Goal: Task Accomplishment & Management: Use online tool/utility

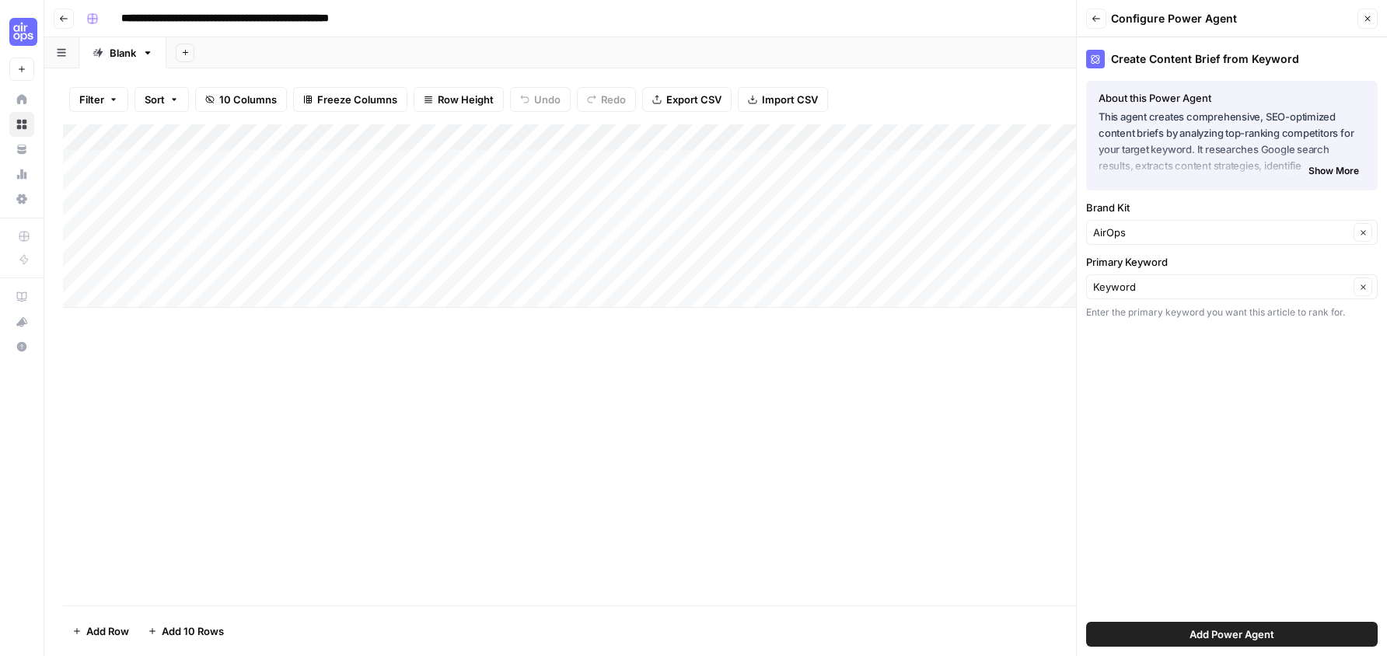
click at [64, 19] on icon "button" at bounding box center [63, 18] width 9 height 9
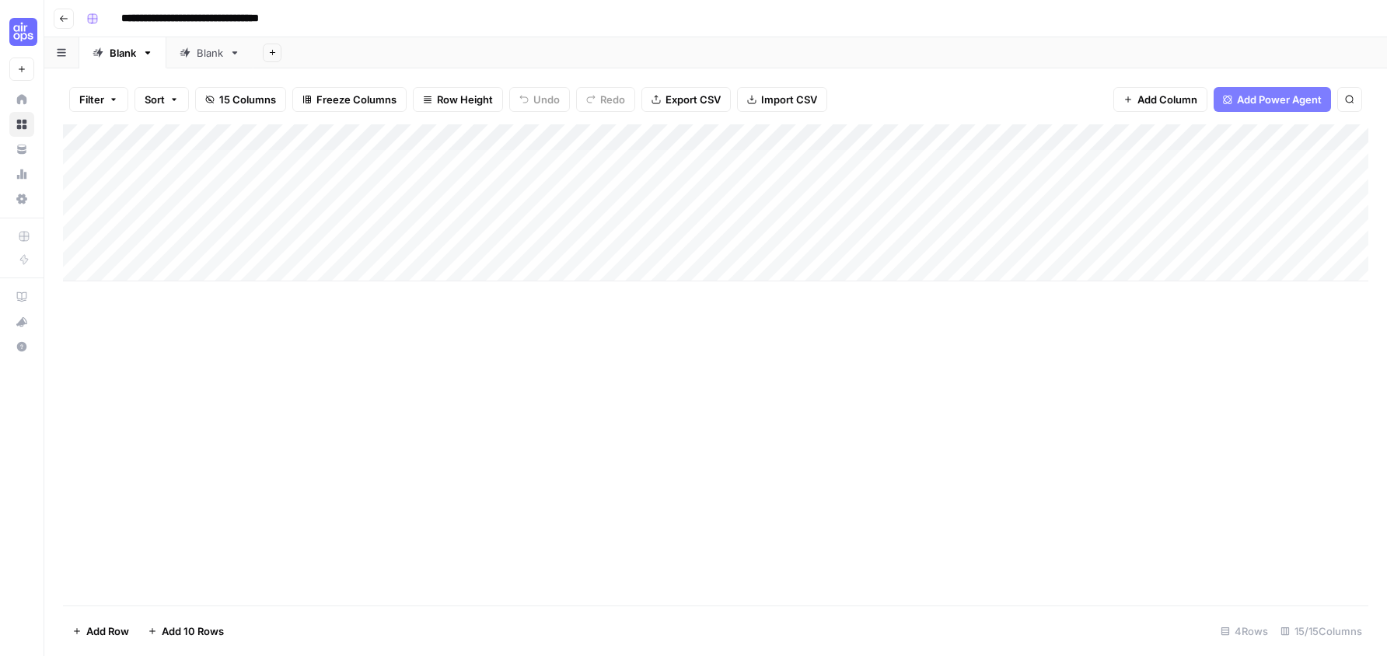
click at [723, 158] on div "Add Column" at bounding box center [715, 202] width 1305 height 157
click at [801, 159] on div "Add Column" at bounding box center [715, 202] width 1305 height 157
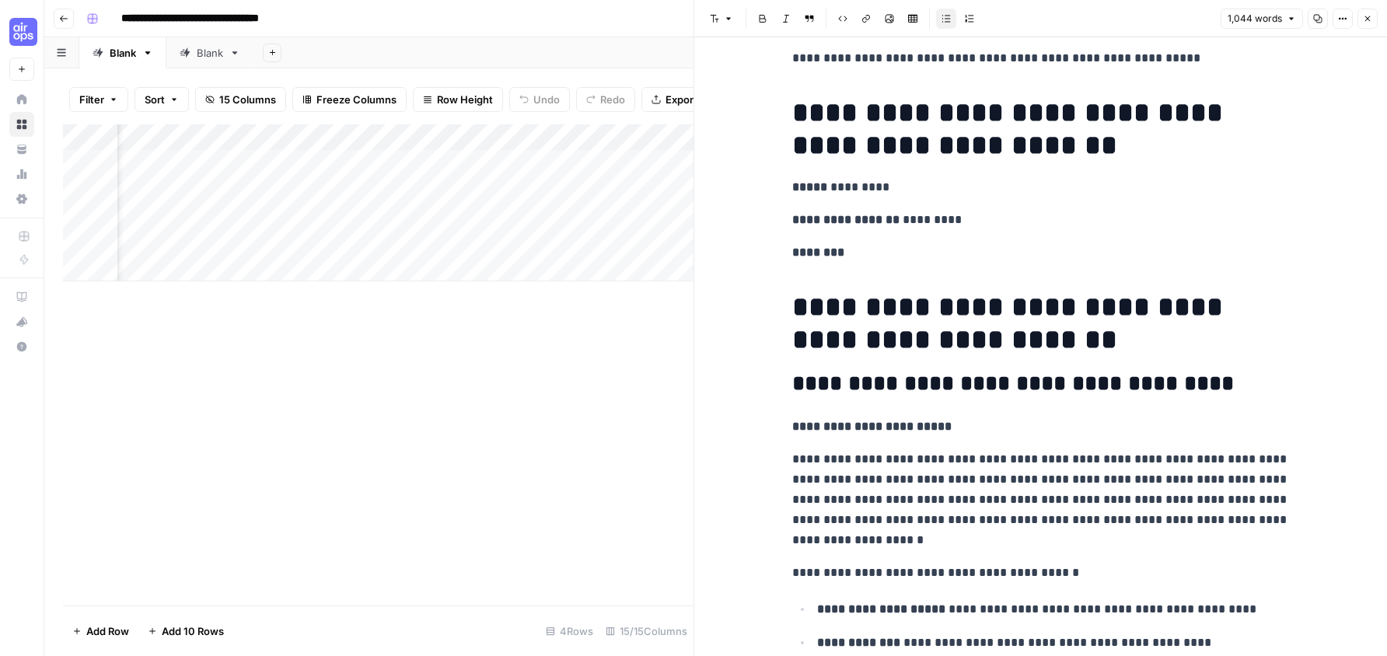
scroll to position [0, 65]
click at [576, 159] on div "Add Column" at bounding box center [378, 202] width 630 height 157
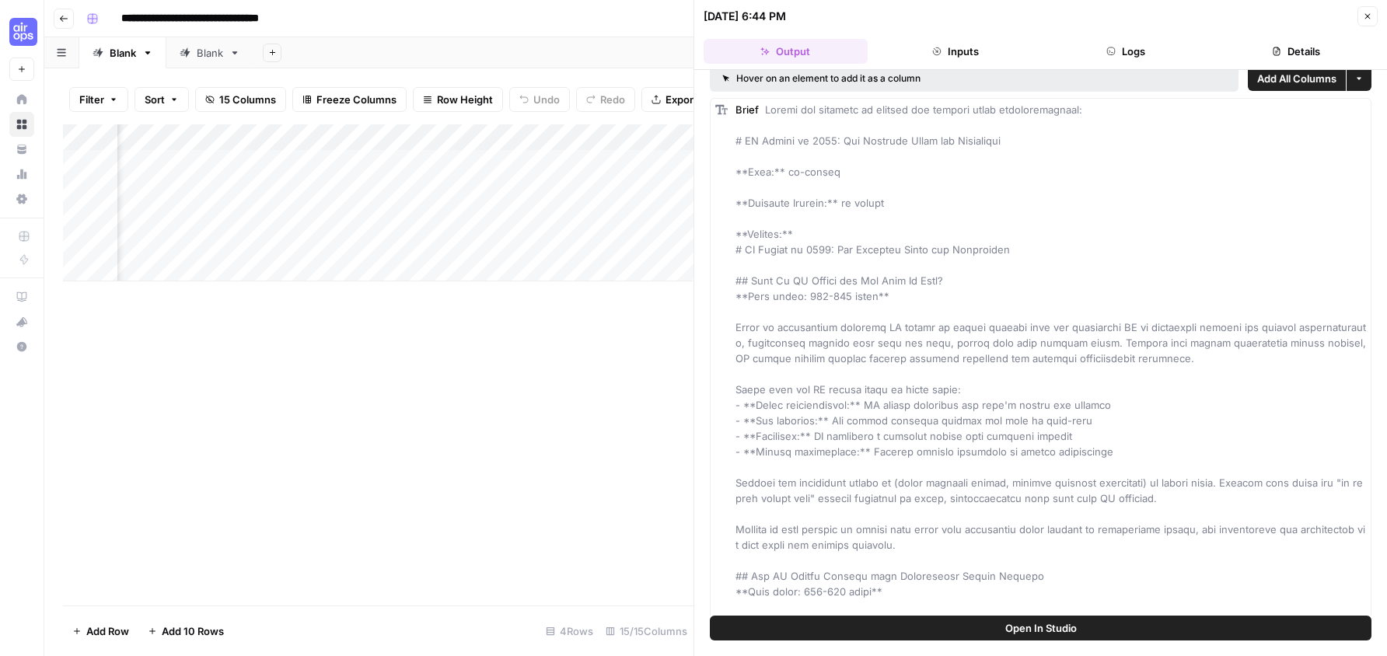
scroll to position [0, 499]
click at [404, 165] on div "Add Column" at bounding box center [378, 202] width 630 height 157
click at [441, 161] on div "Add Column" at bounding box center [378, 202] width 630 height 157
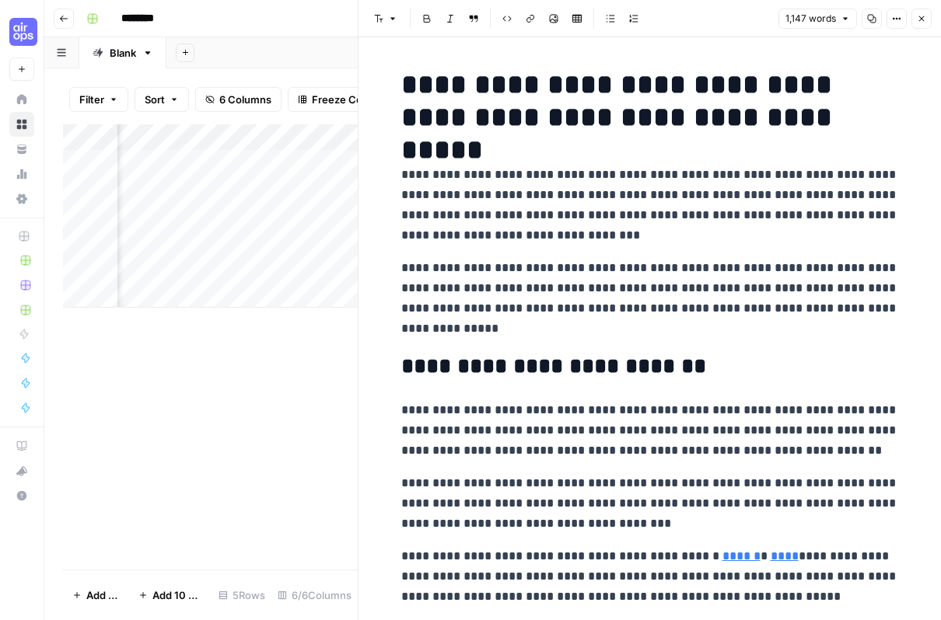
scroll to position [0, 581]
click at [923, 16] on icon "button" at bounding box center [921, 18] width 5 height 5
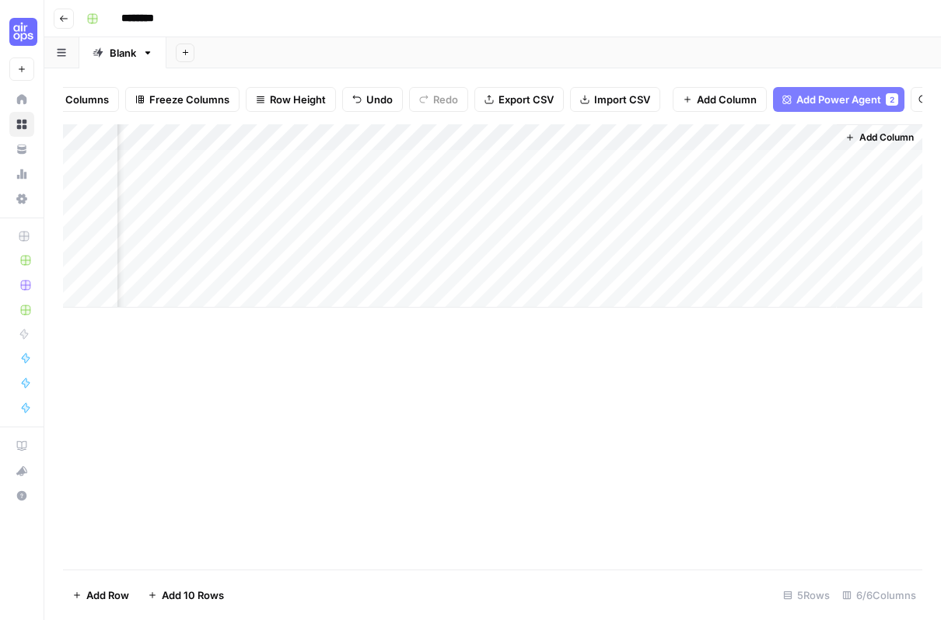
scroll to position [0, 562]
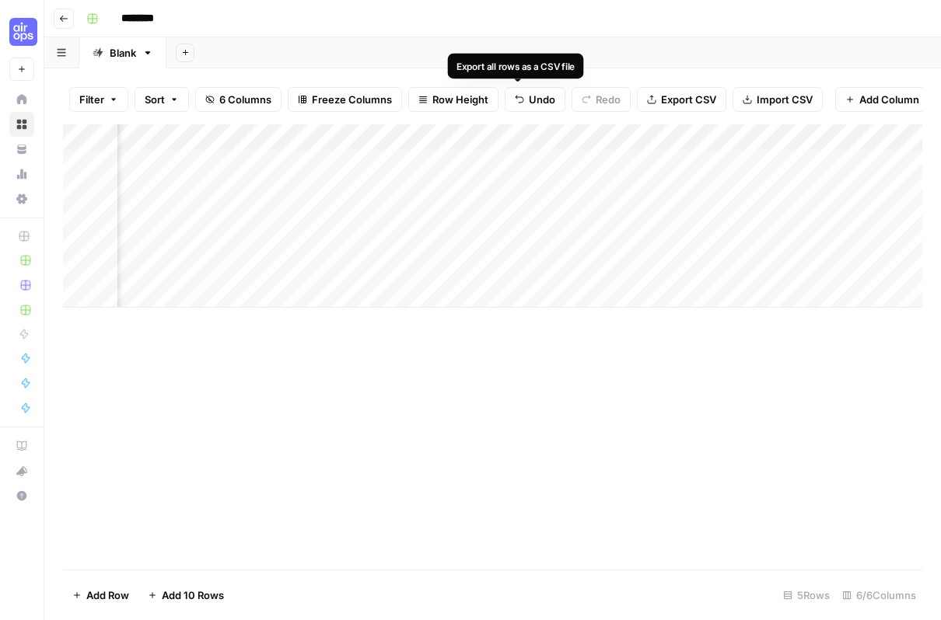
scroll to position [0, 562]
